Goal: Task Accomplishment & Management: Manage account settings

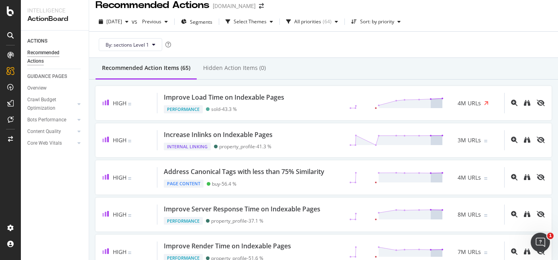
scroll to position [10, 0]
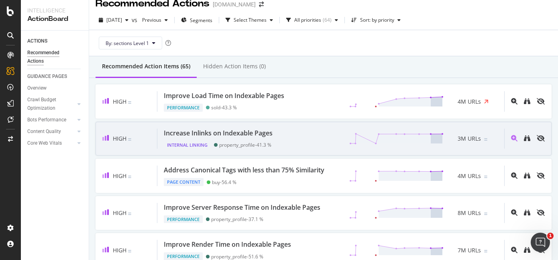
click at [283, 138] on div "Increase Inlinks on Indexable Pages Internal Linking property_profile - 41.3 % …" at bounding box center [330, 138] width 347 height 20
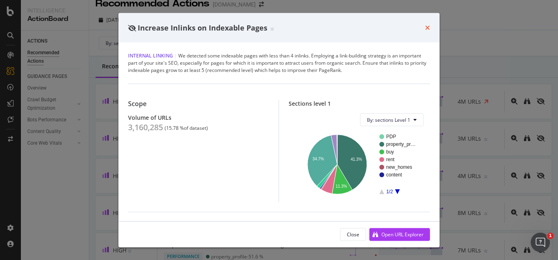
click at [428, 27] on icon "times" at bounding box center [427, 27] width 5 height 6
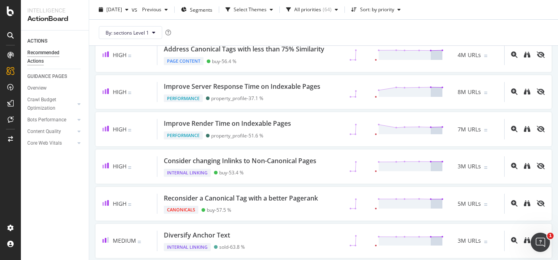
scroll to position [139, 0]
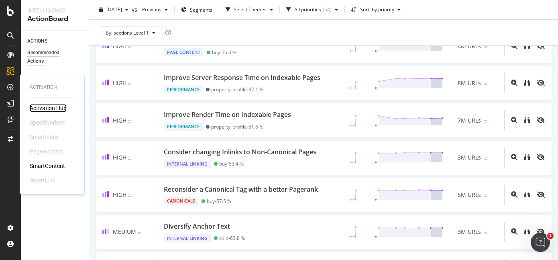
click at [34, 107] on div "Activation Hub" at bounding box center [48, 108] width 37 height 8
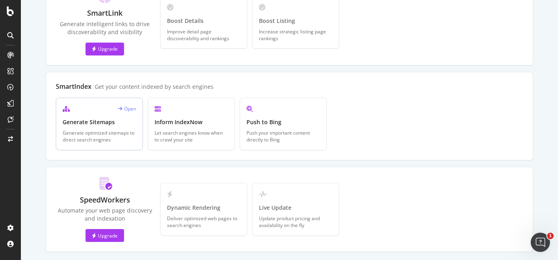
scroll to position [274, 0]
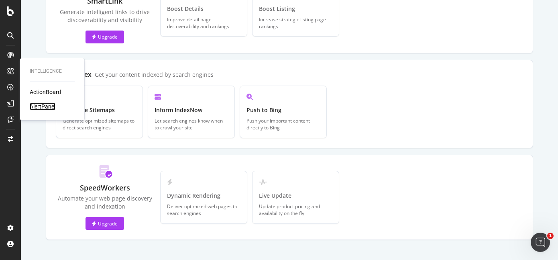
click at [49, 109] on div "AlertPanel" at bounding box center [43, 106] width 26 height 8
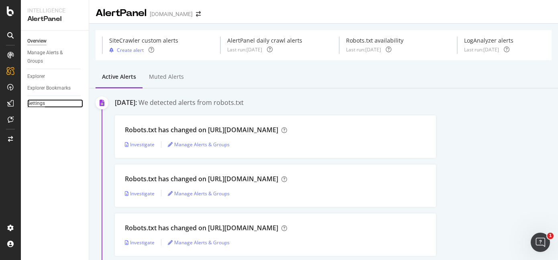
click at [41, 105] on div "Settings" at bounding box center [36, 103] width 18 height 8
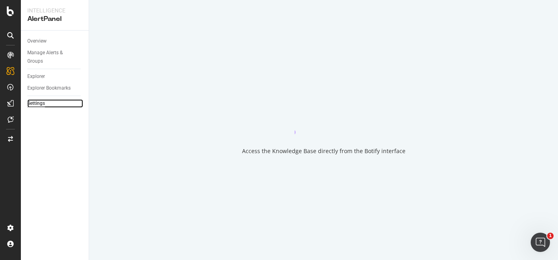
select select "03"
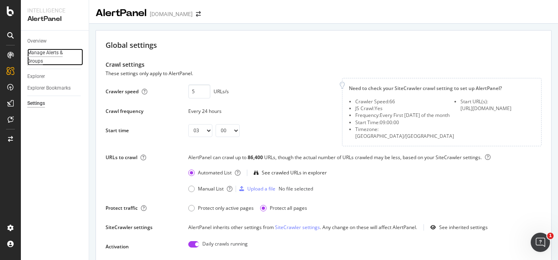
click at [41, 52] on div "Manage Alerts & Groups" at bounding box center [51, 57] width 48 height 17
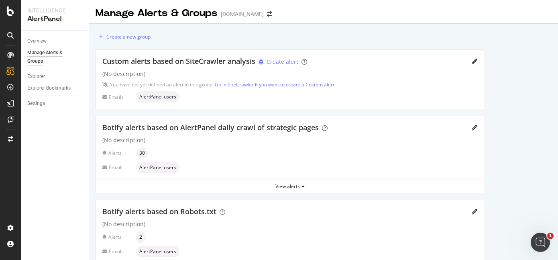
click at [120, 67] on div "Custom alerts based on SiteCrawler analysis Create alert (No description) You h…" at bounding box center [289, 79] width 387 height 59
